Goal: Task Accomplishment & Management: Manage account settings

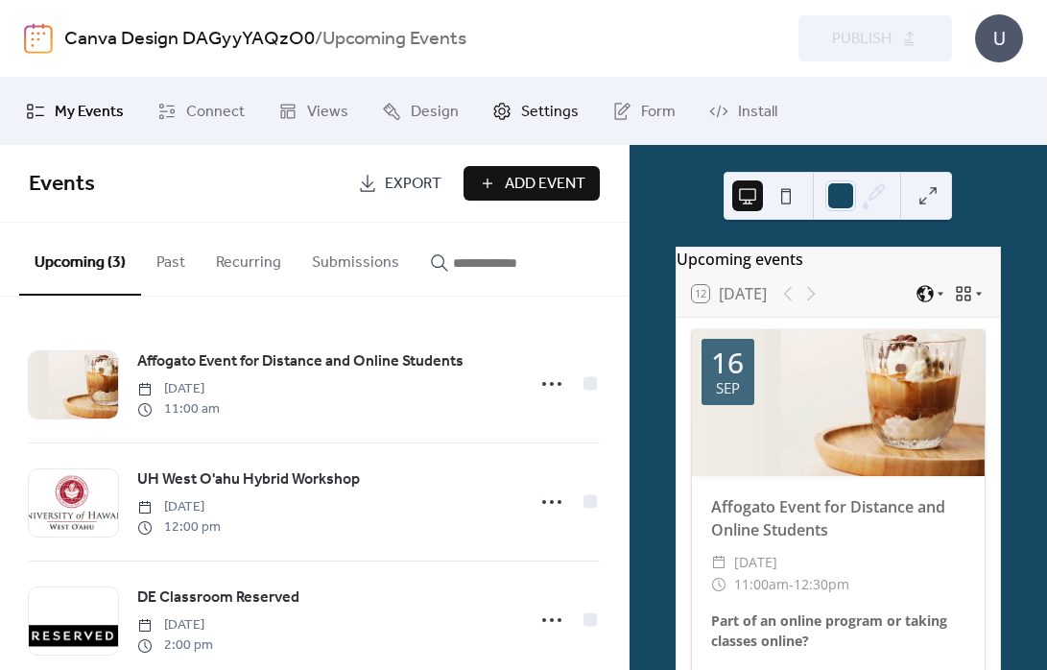
click at [548, 108] on span "Settings" at bounding box center [550, 112] width 58 height 23
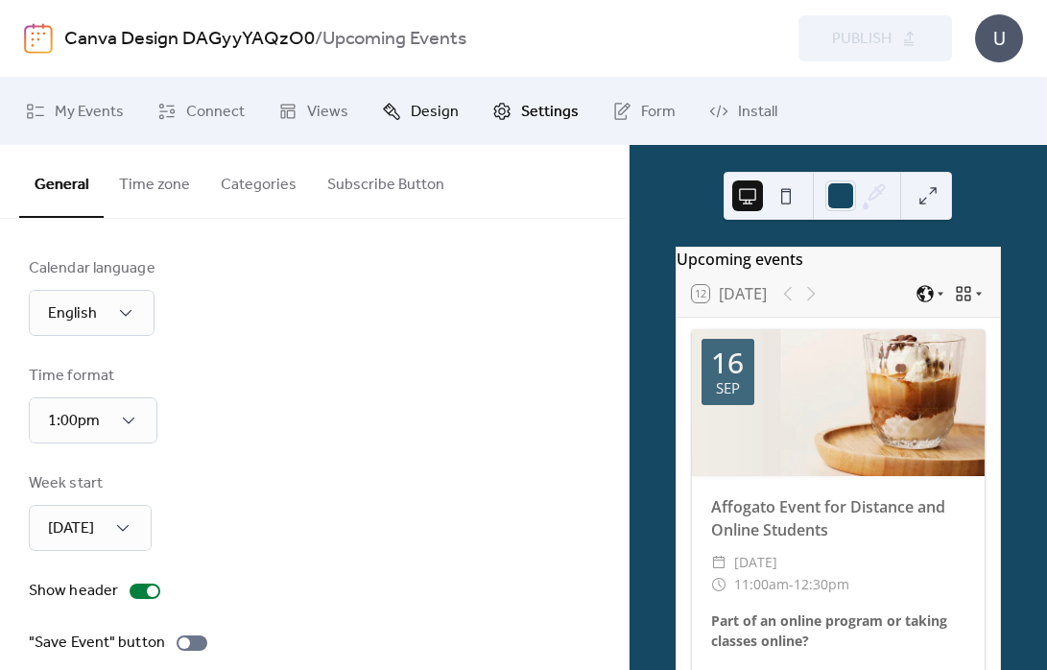
click at [433, 110] on span "Design" at bounding box center [435, 112] width 48 height 23
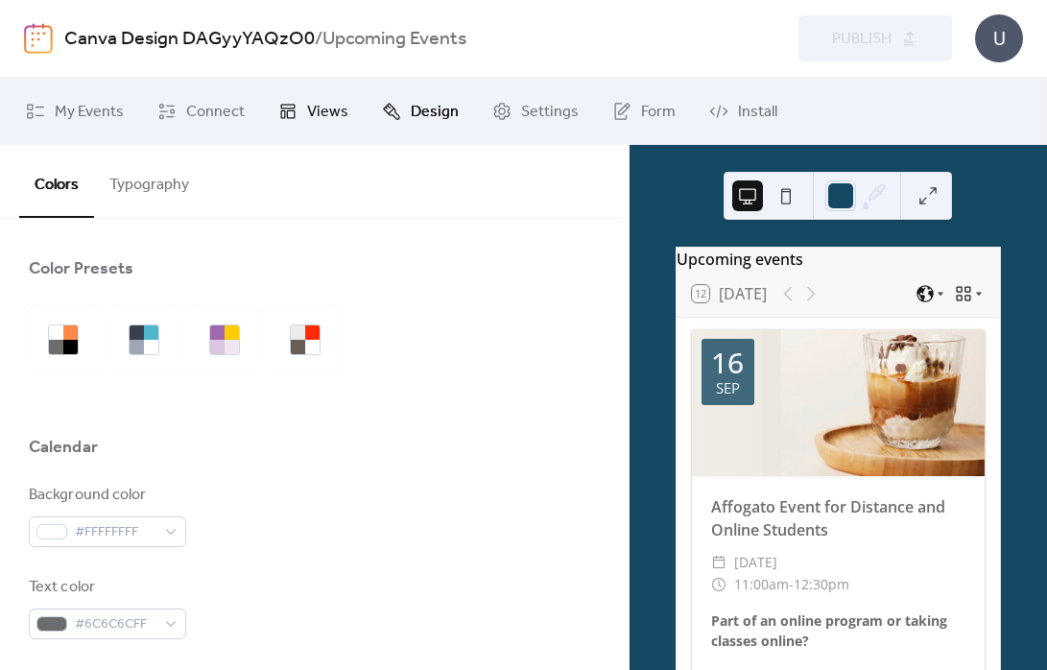
click at [327, 108] on span "Views" at bounding box center [327, 112] width 41 height 23
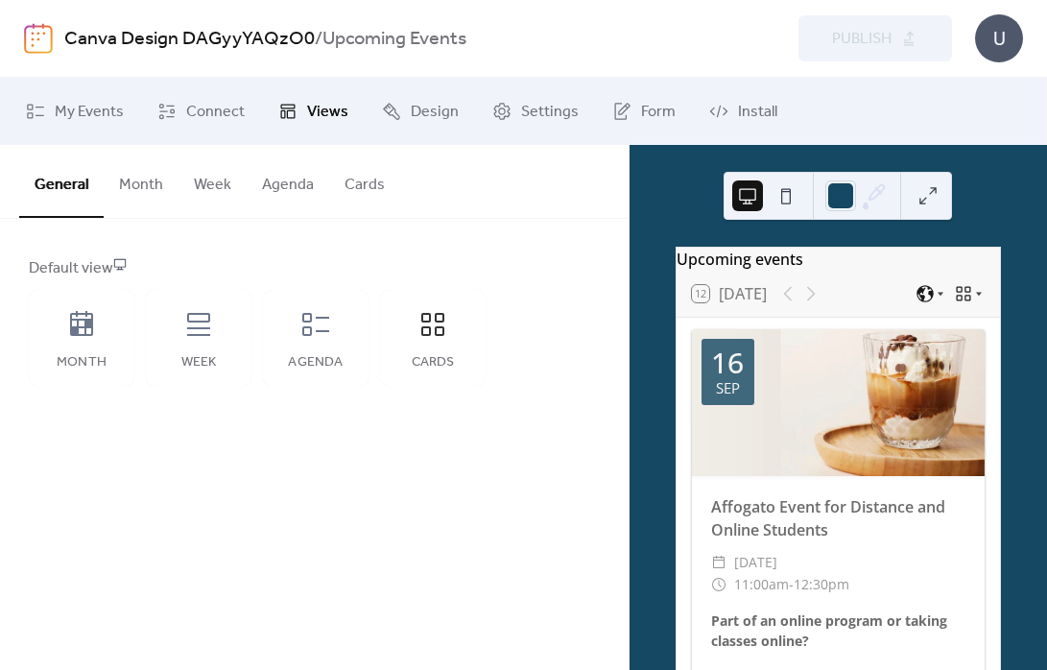
click at [306, 194] on button "Agenda" at bounding box center [288, 180] width 83 height 71
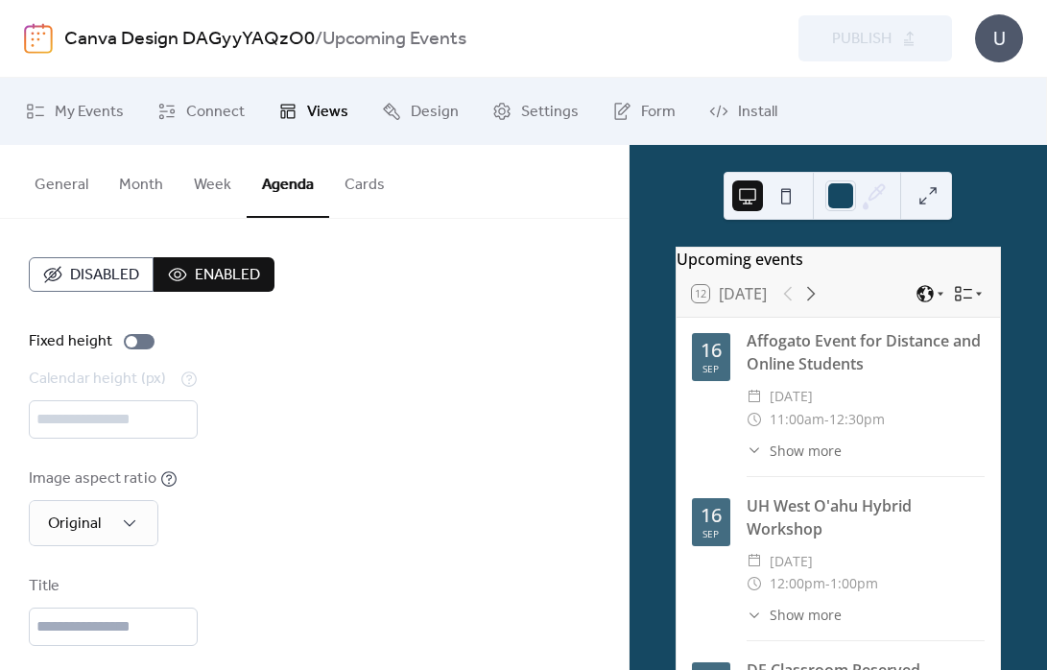
click at [337, 188] on button "Cards" at bounding box center [364, 180] width 71 height 71
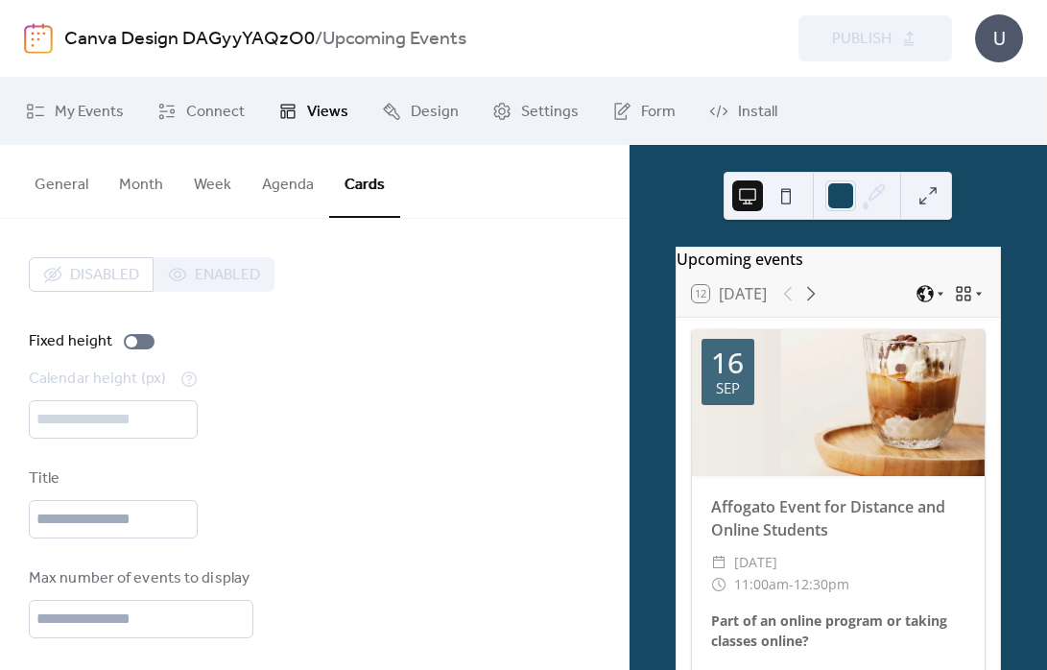
click at [200, 184] on button "Week" at bounding box center [213, 180] width 68 height 71
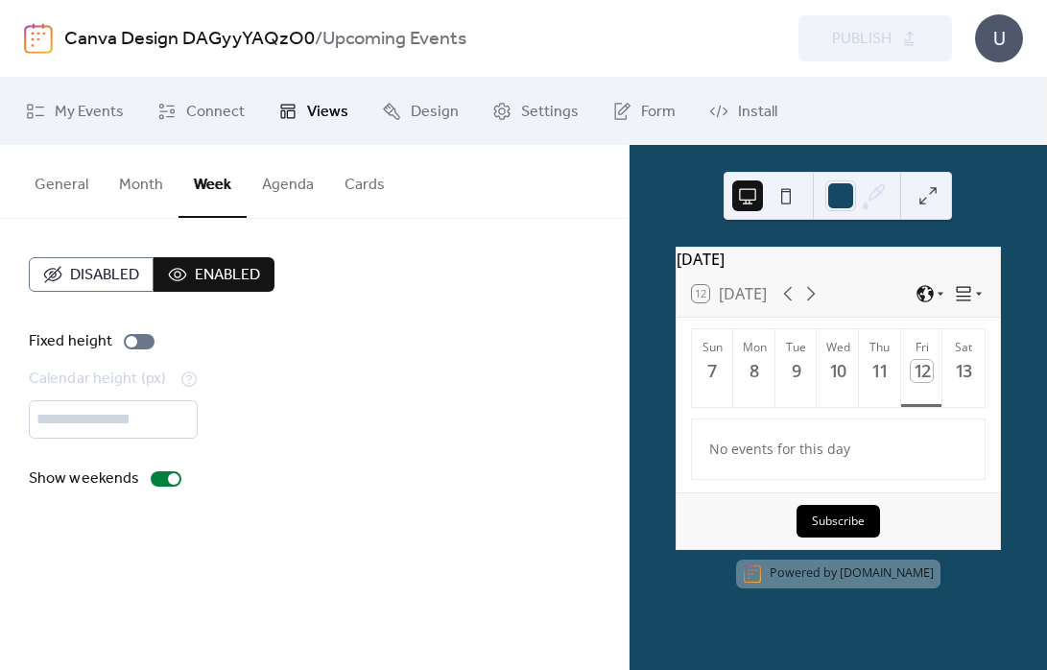
click at [301, 180] on button "Agenda" at bounding box center [288, 180] width 83 height 71
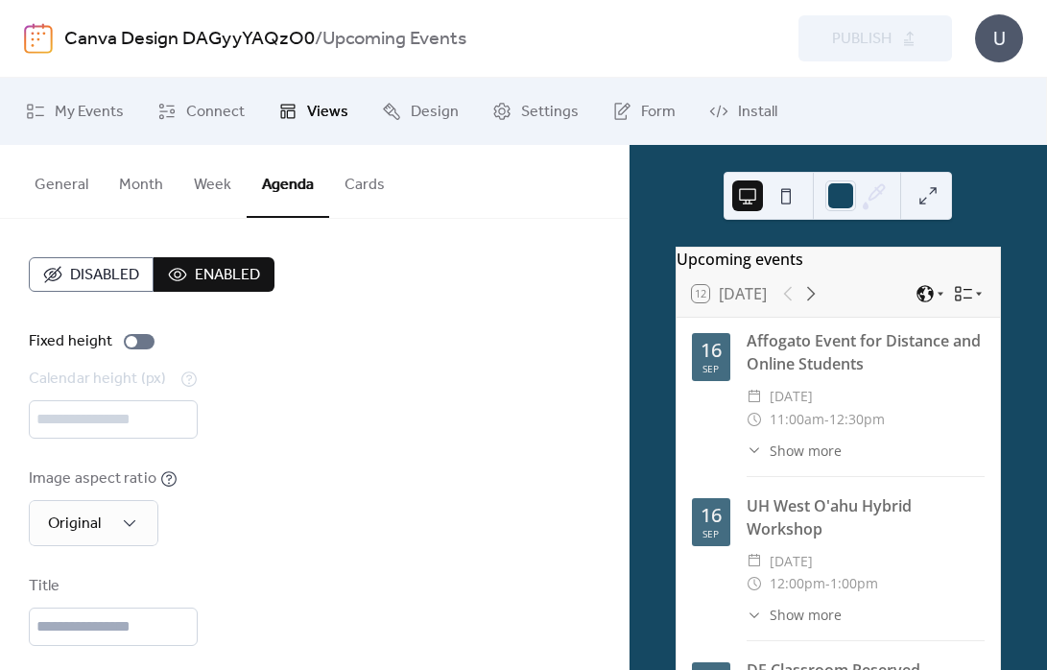
click at [382, 181] on button "Cards" at bounding box center [364, 180] width 71 height 71
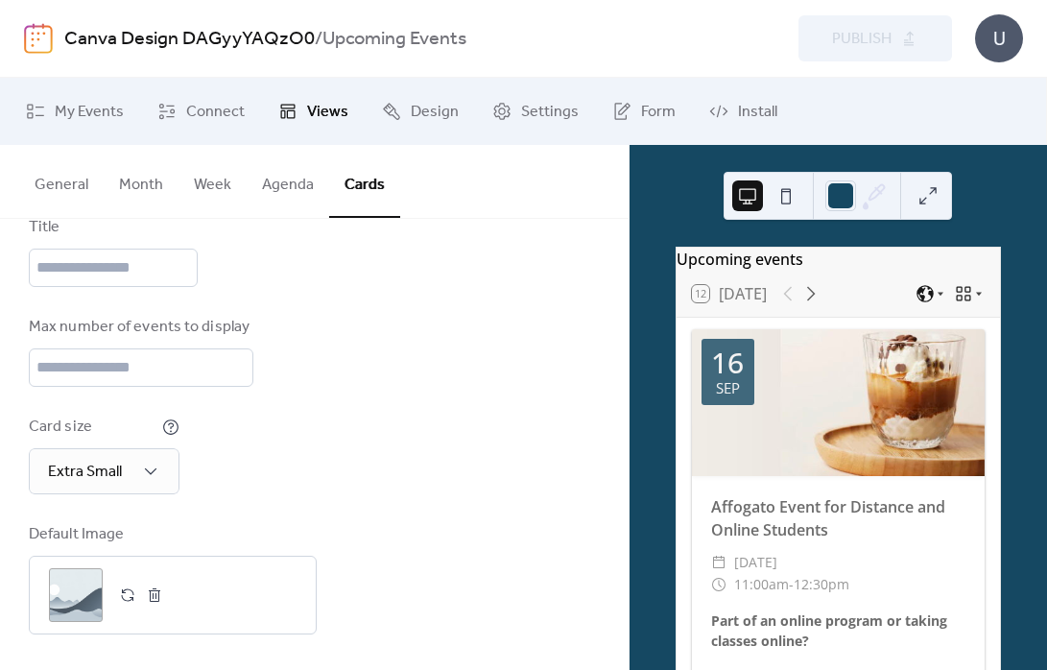
scroll to position [254, 0]
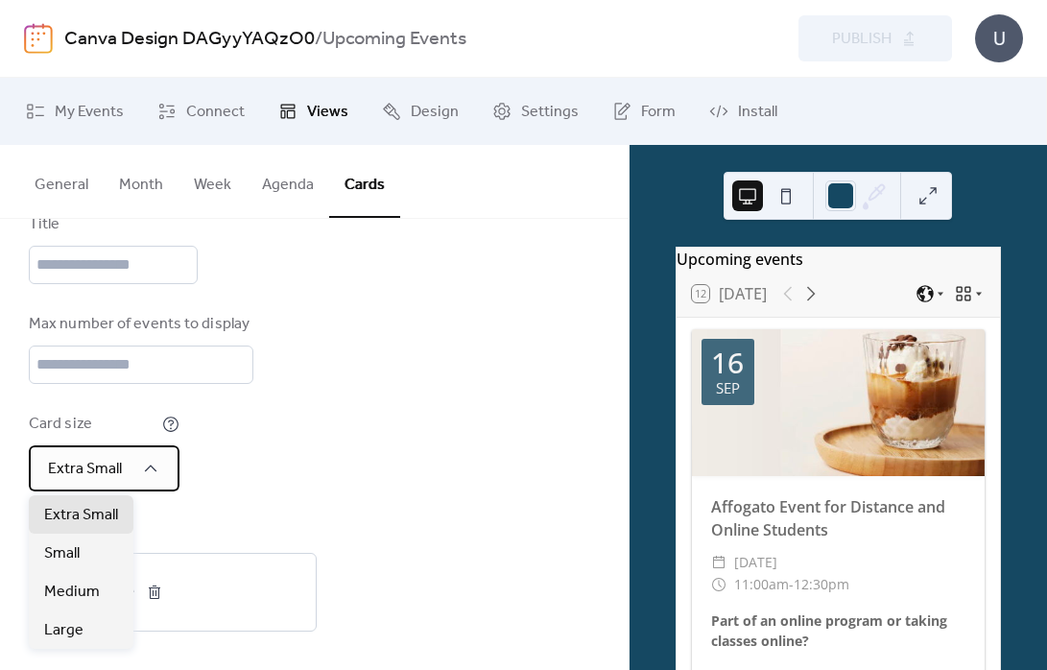
click at [137, 455] on div "Extra Small" at bounding box center [104, 468] width 151 height 46
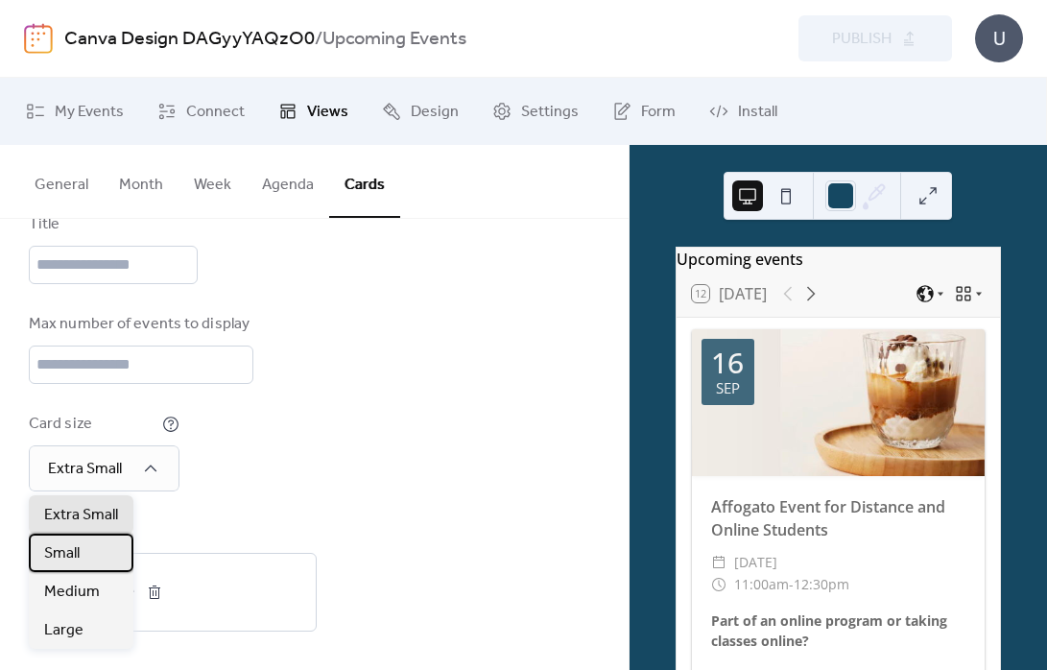
click at [110, 546] on div "Small" at bounding box center [81, 553] width 105 height 38
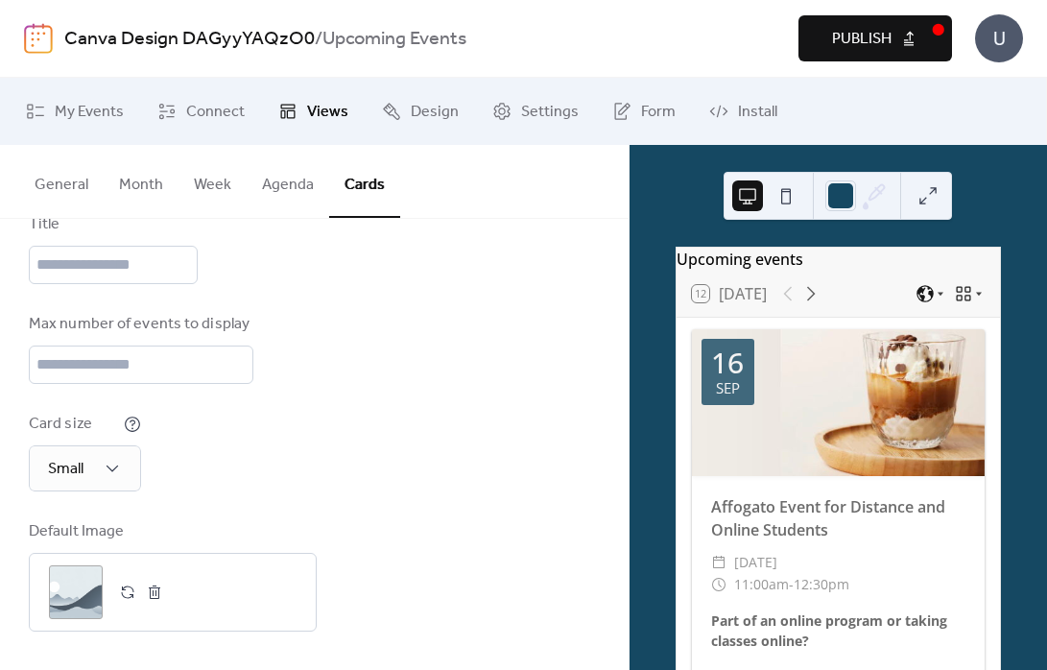
click at [935, 193] on button at bounding box center [928, 195] width 31 height 31
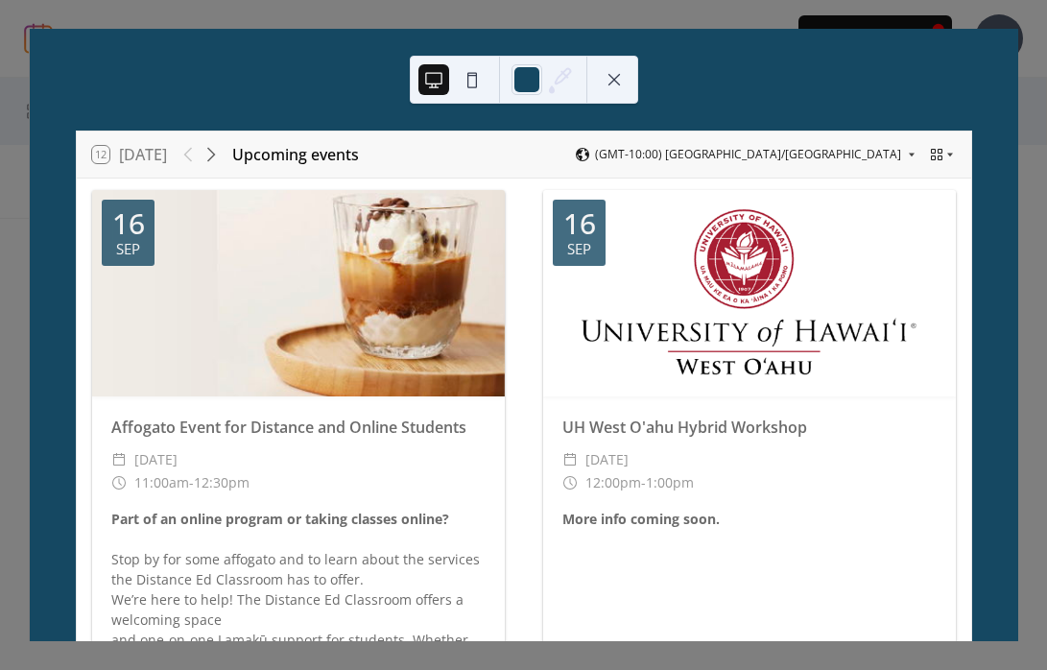
click at [620, 76] on button at bounding box center [614, 79] width 31 height 31
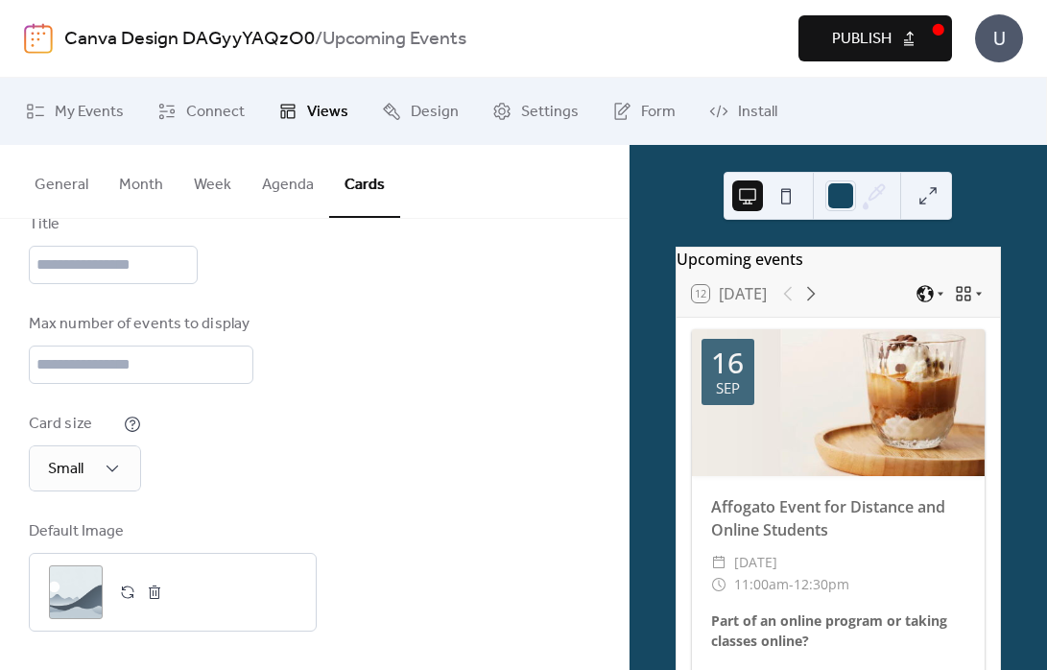
click at [898, 43] on button "Publish" at bounding box center [876, 38] width 154 height 46
click at [520, 432] on div "Card size Small" at bounding box center [314, 452] width 571 height 79
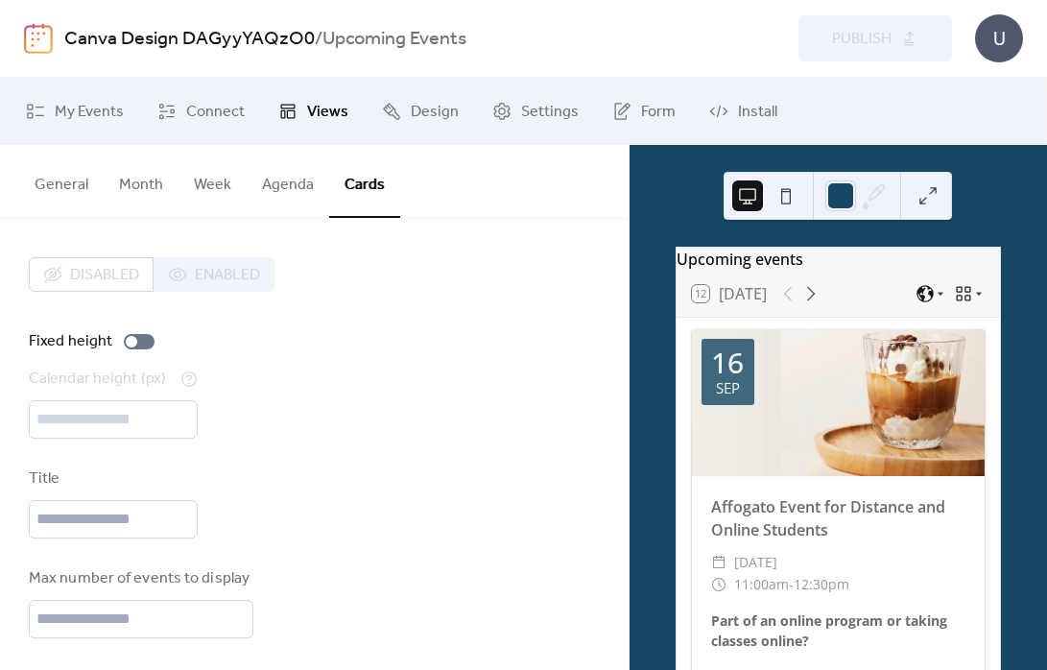
click at [397, 475] on div "Title" at bounding box center [314, 503] width 571 height 71
click at [260, 185] on button "Agenda" at bounding box center [288, 180] width 83 height 71
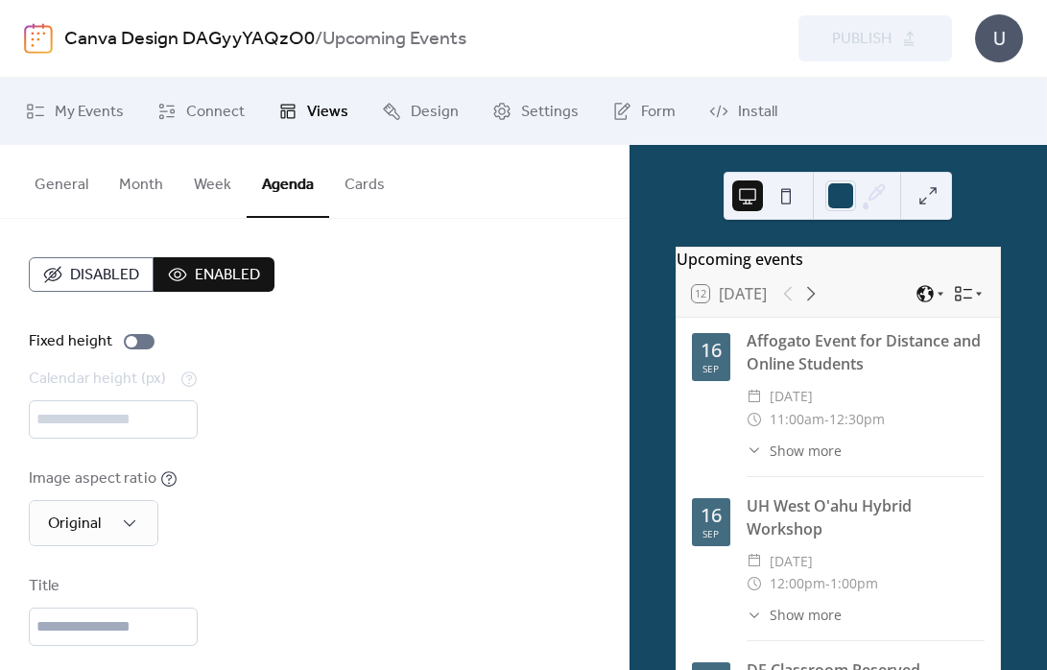
click at [347, 181] on button "Cards" at bounding box center [364, 180] width 71 height 71
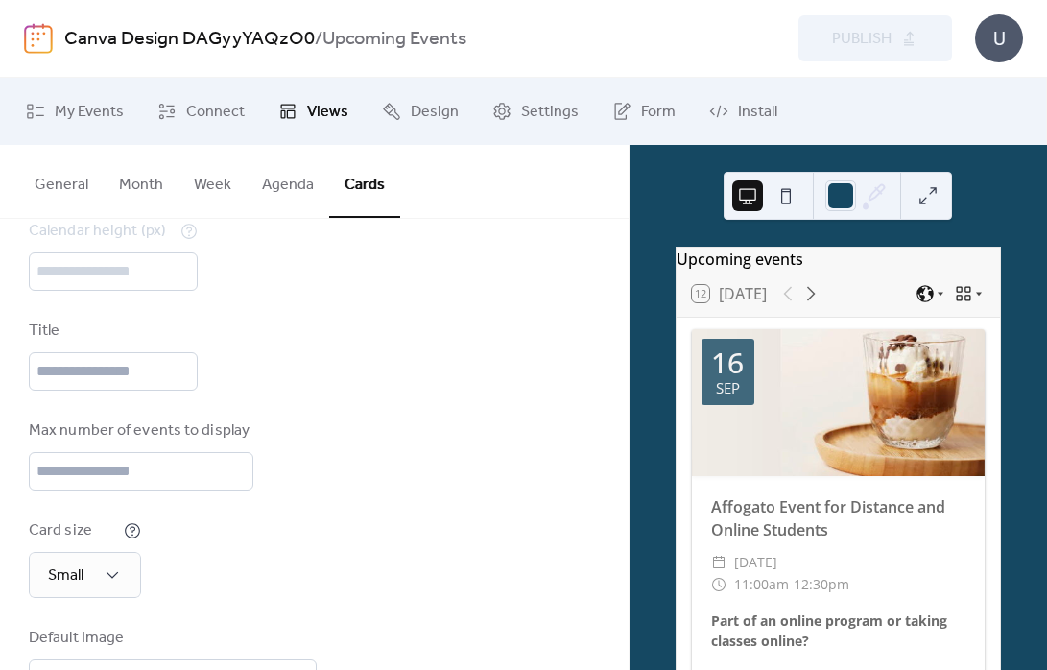
scroll to position [254, 0]
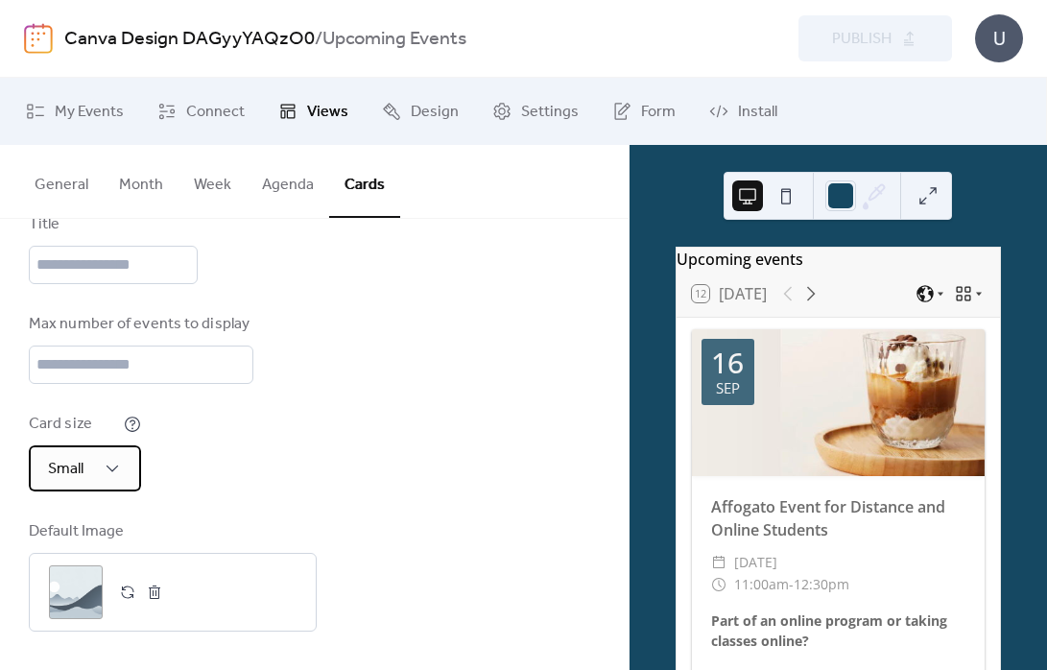
click at [77, 466] on span "Small" at bounding box center [66, 469] width 36 height 30
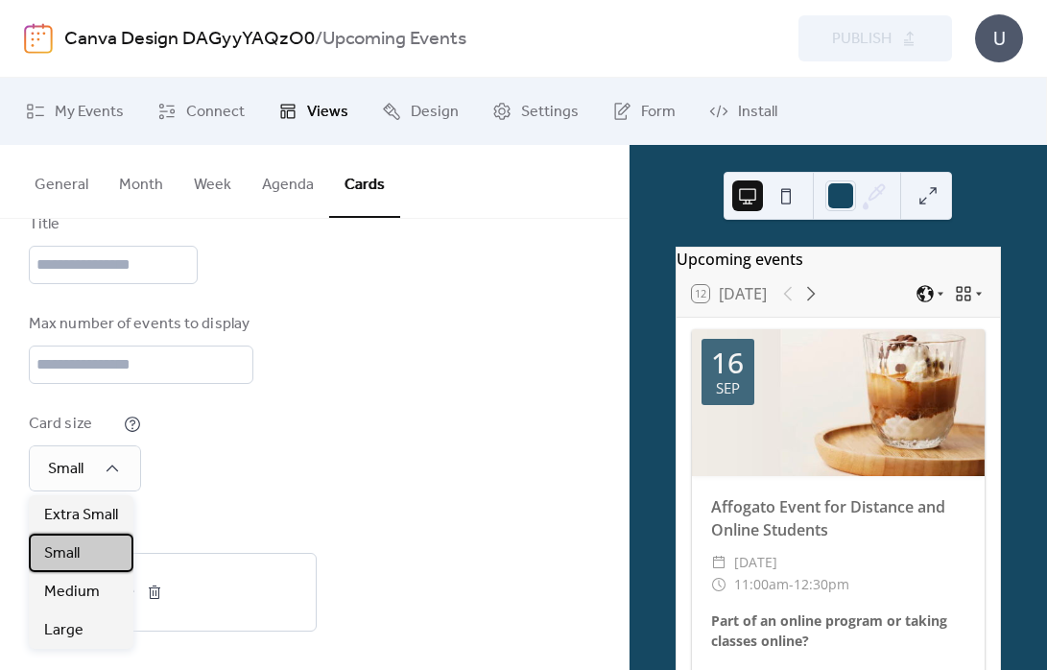
click at [80, 550] on div "Small" at bounding box center [81, 553] width 105 height 38
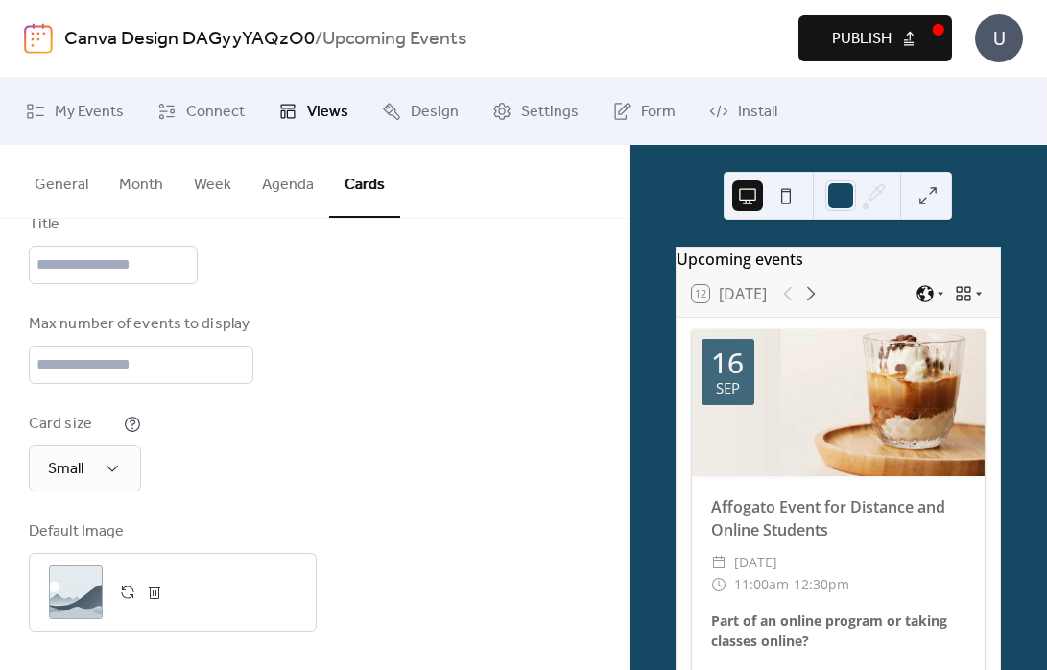
click at [930, 196] on button at bounding box center [928, 195] width 31 height 31
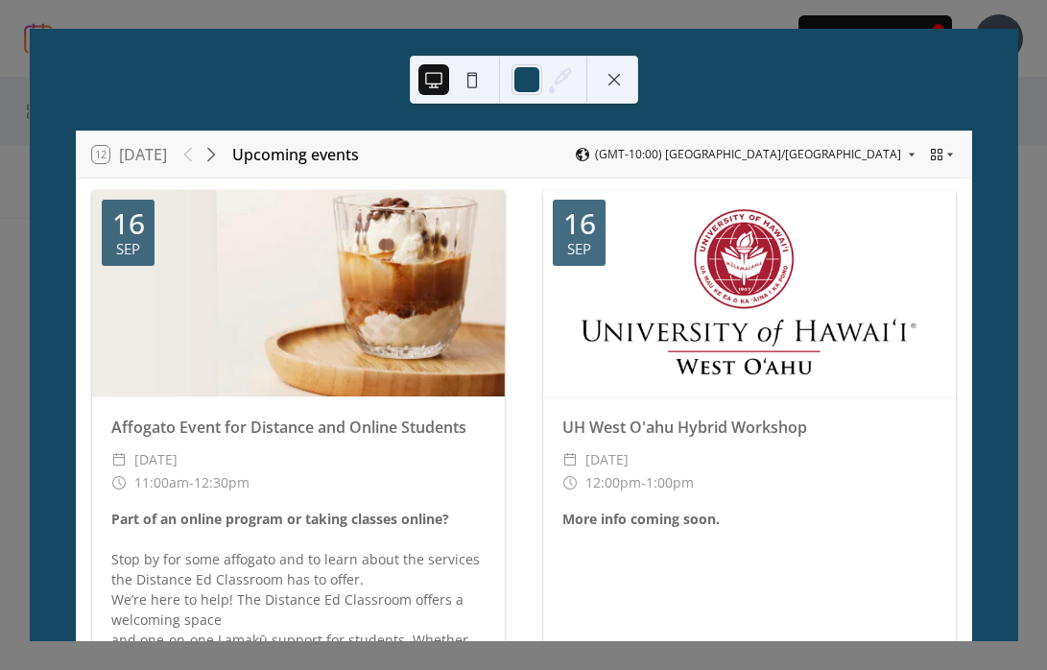
click at [610, 89] on button at bounding box center [614, 79] width 31 height 31
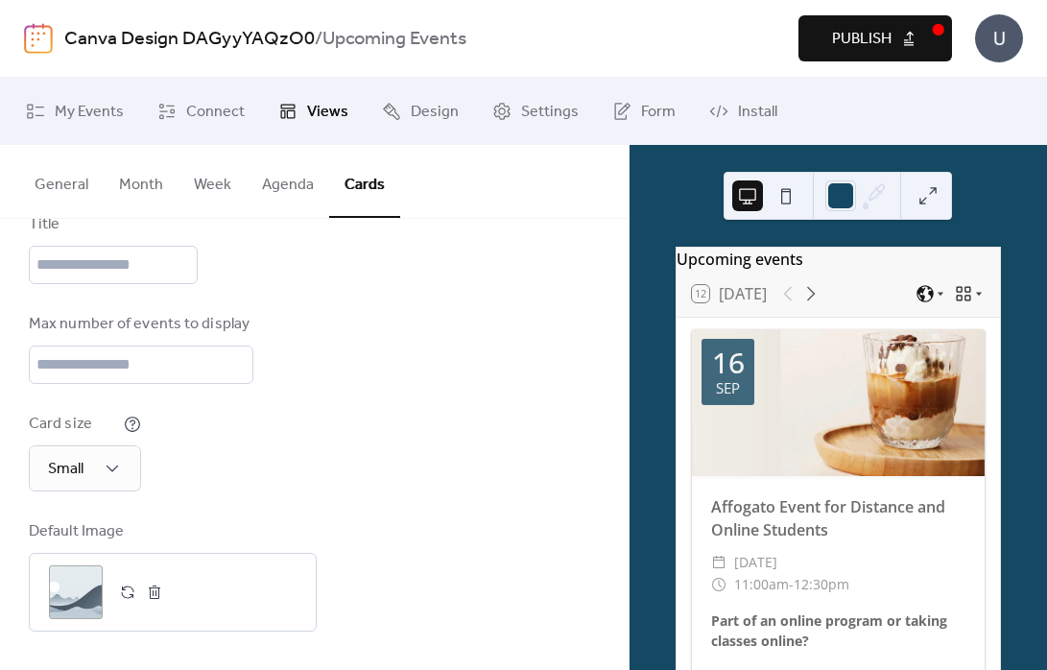
click at [851, 28] on span "Publish" at bounding box center [862, 39] width 60 height 23
click at [402, 435] on div "Card size Small" at bounding box center [314, 452] width 571 height 79
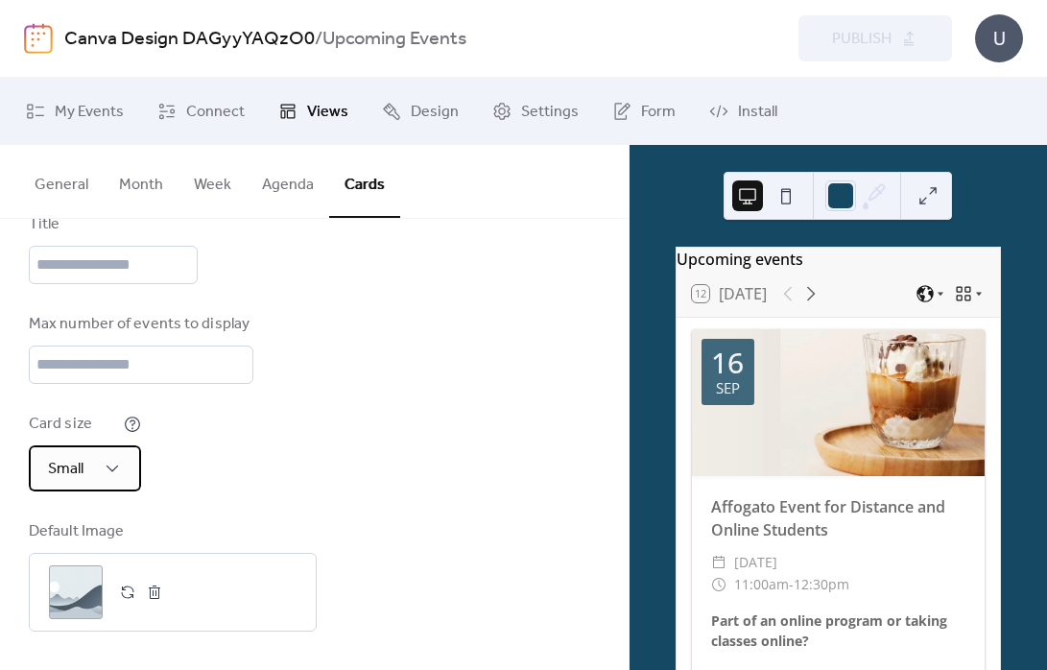
click at [109, 482] on div "Small" at bounding box center [85, 468] width 112 height 46
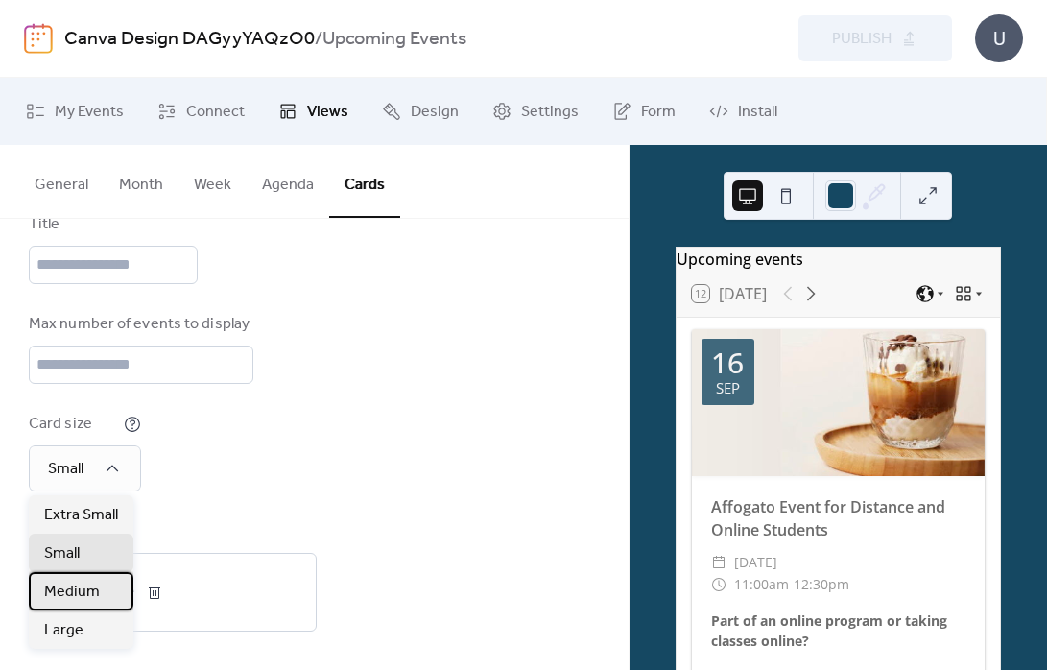
click at [85, 587] on span "Medium" at bounding box center [72, 592] width 56 height 23
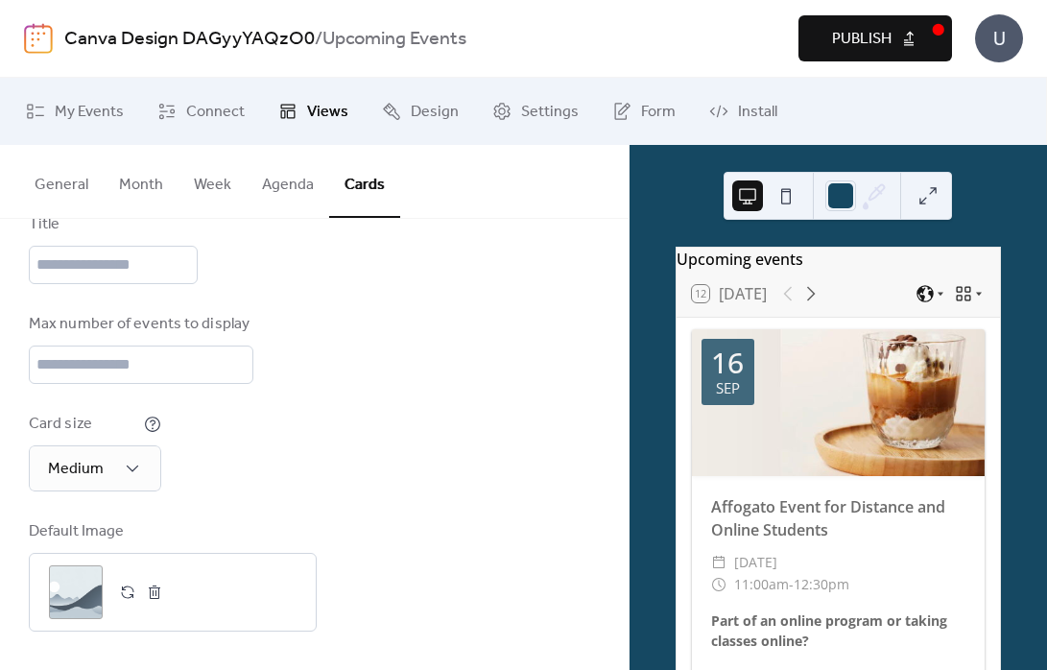
click at [892, 39] on button "Publish" at bounding box center [876, 38] width 154 height 46
